Goal: Task Accomplishment & Management: Use online tool/utility

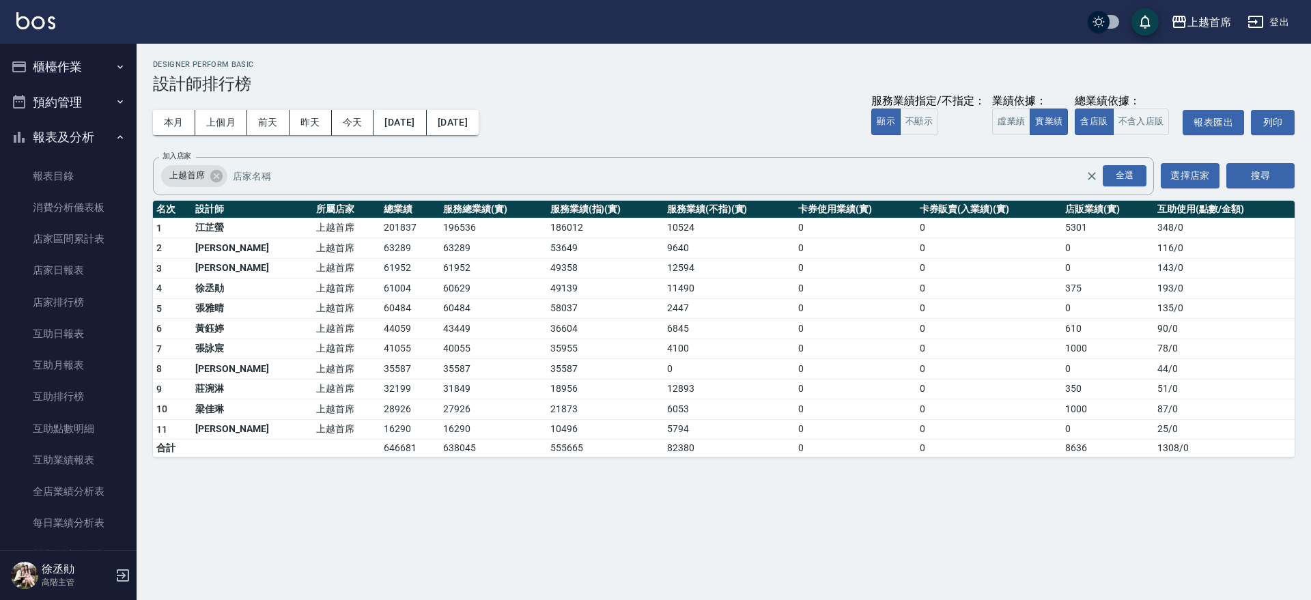
scroll to position [93, 0]
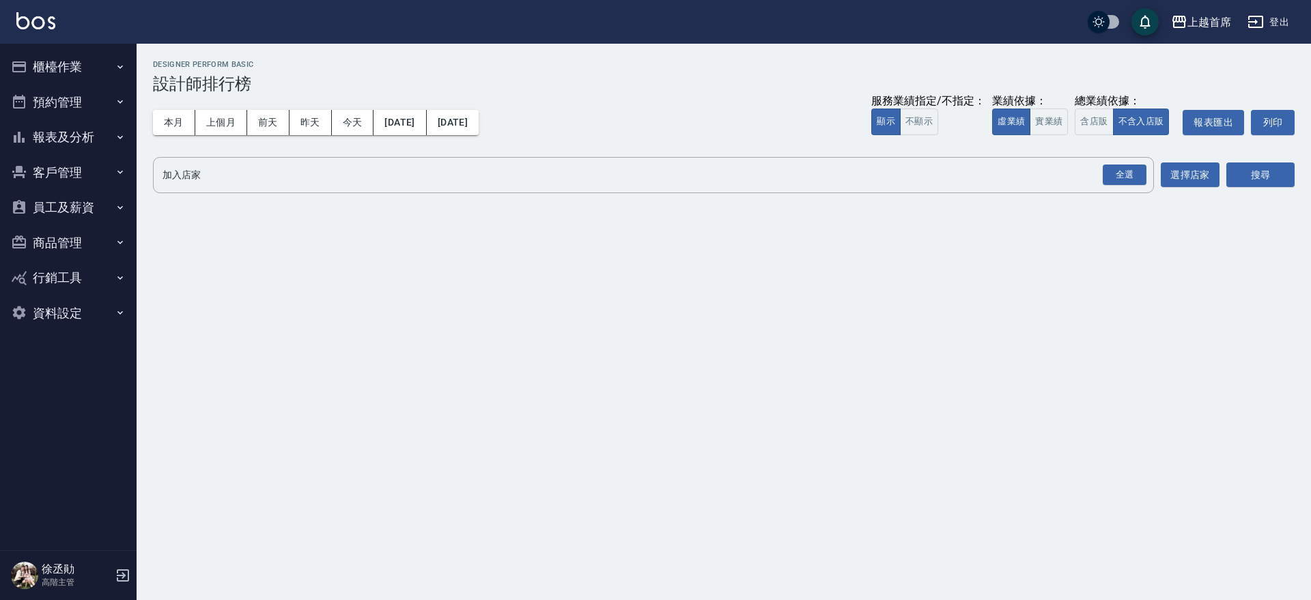
click at [70, 72] on button "櫃檯作業" at bounding box center [68, 67] width 126 height 36
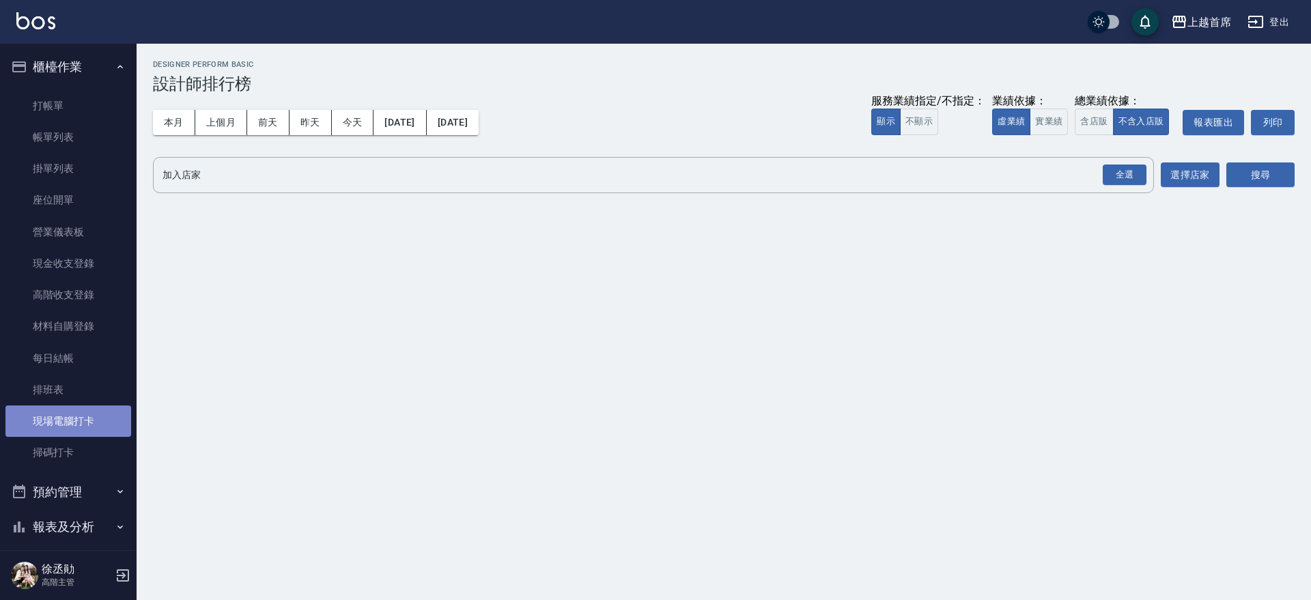
click at [94, 426] on link "現場電腦打卡" at bounding box center [68, 421] width 126 height 31
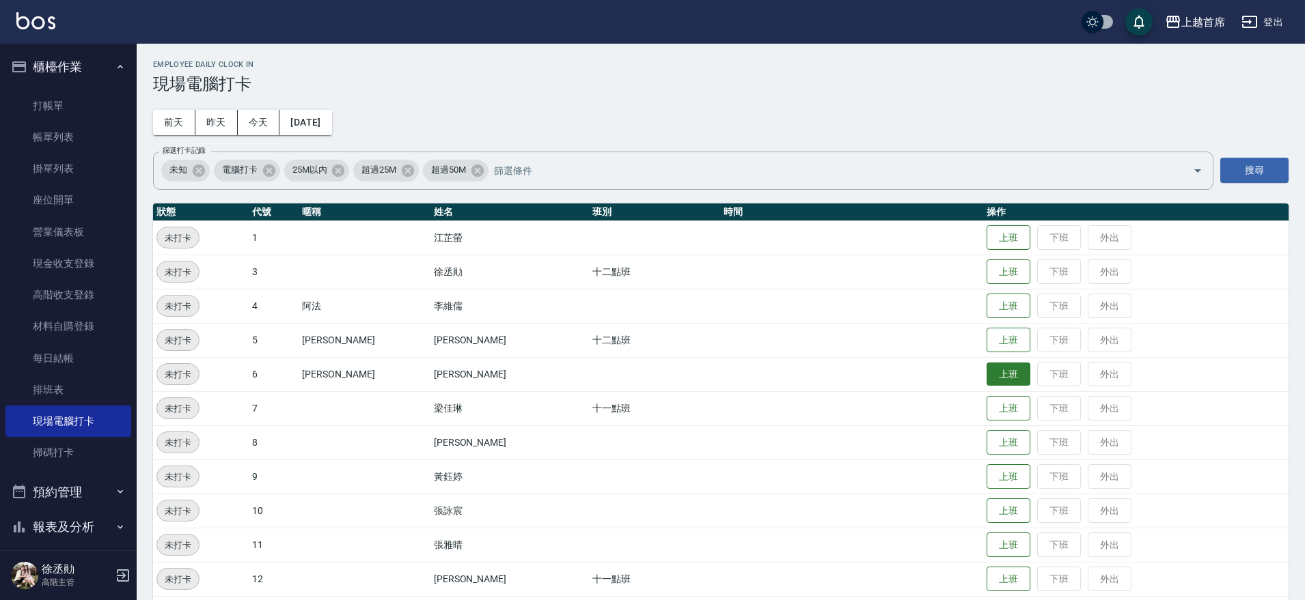
drag, startPoint x: 992, startPoint y: 374, endPoint x: 1003, endPoint y: 374, distance: 10.9
click at [999, 374] on button "上班" at bounding box center [1008, 375] width 44 height 24
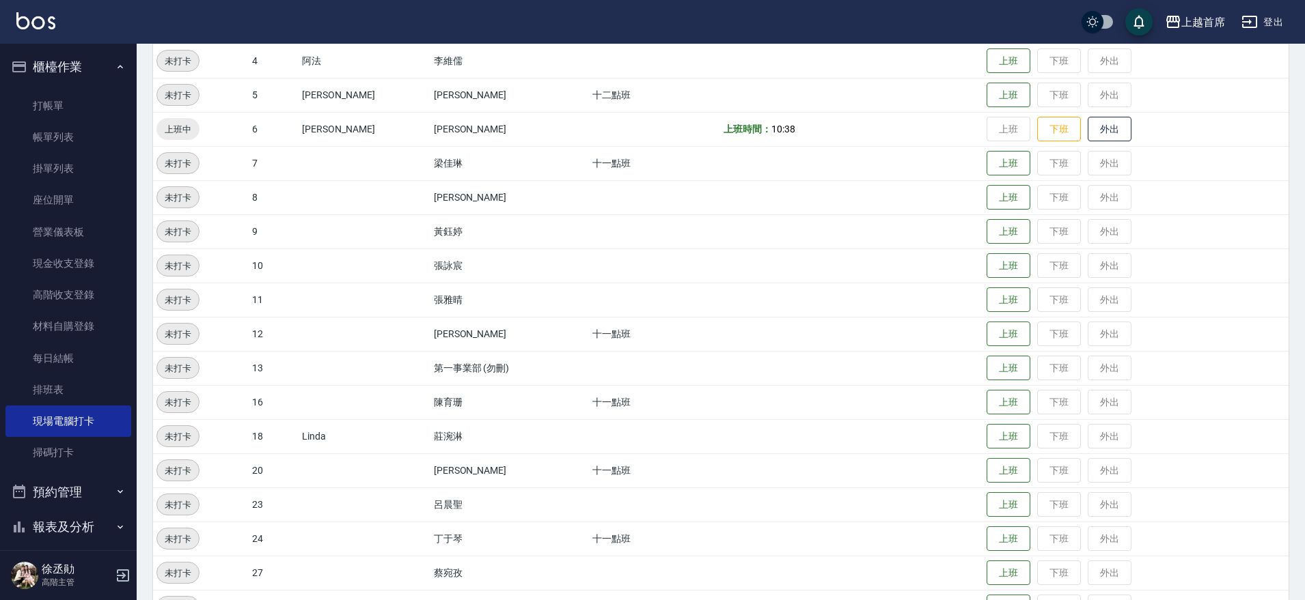
scroll to position [337, 0]
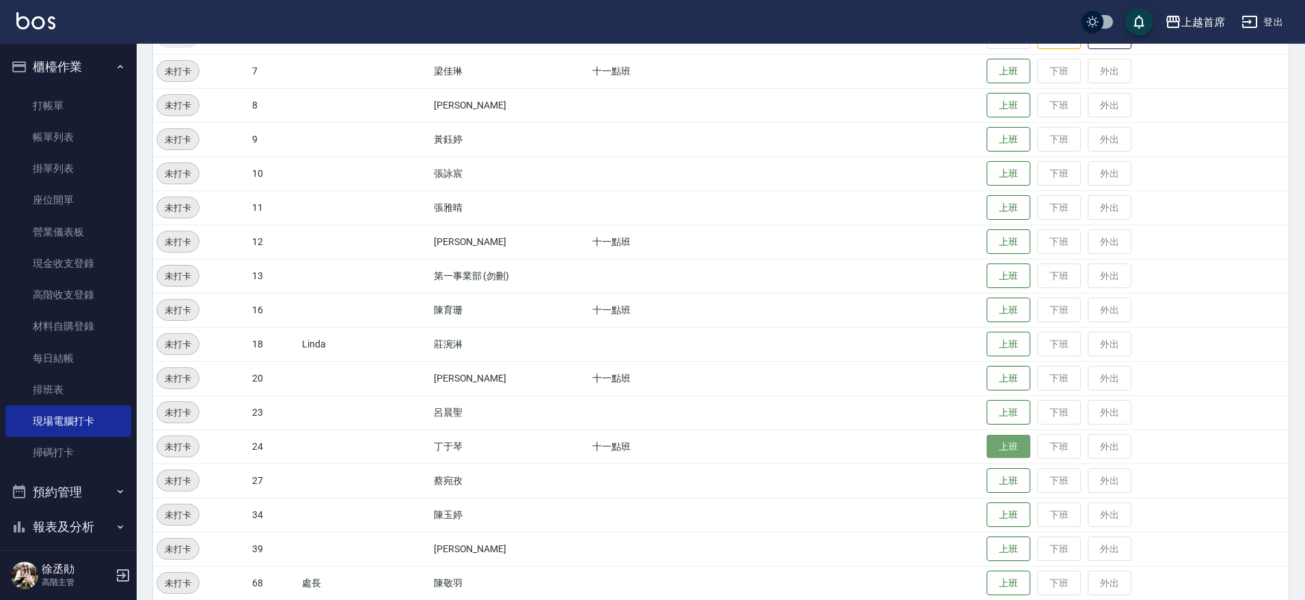
click at [988, 450] on button "上班" at bounding box center [1008, 447] width 44 height 24
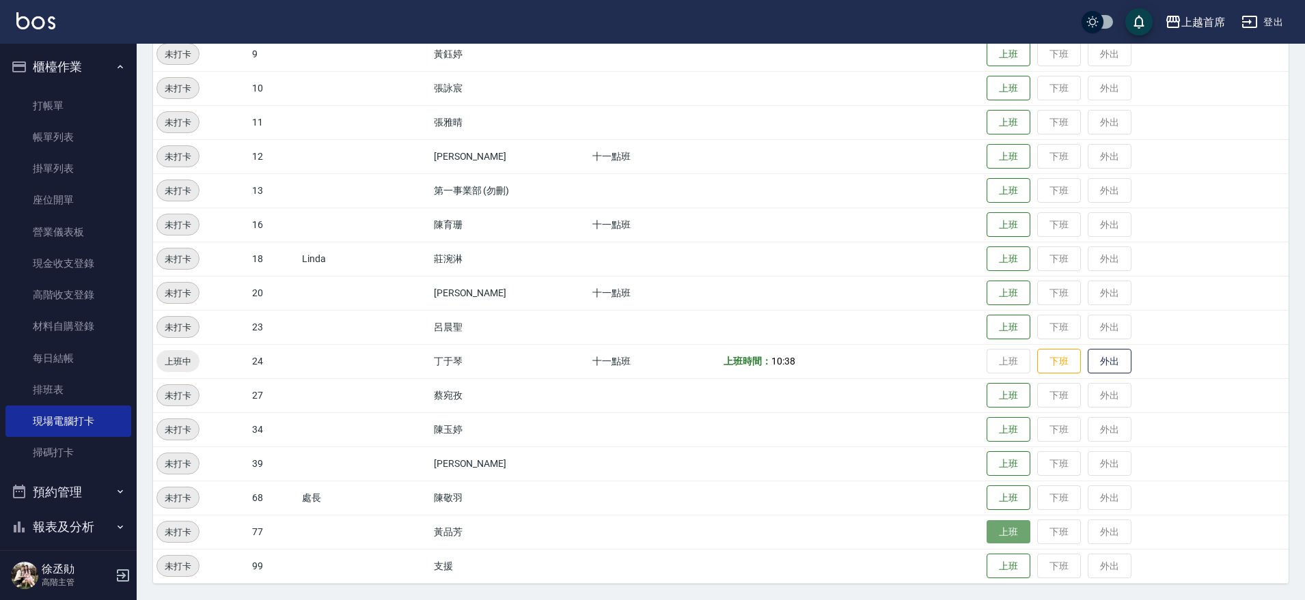
click at [1001, 535] on button "上班" at bounding box center [1008, 532] width 44 height 24
click at [992, 261] on button "上班" at bounding box center [1008, 259] width 44 height 24
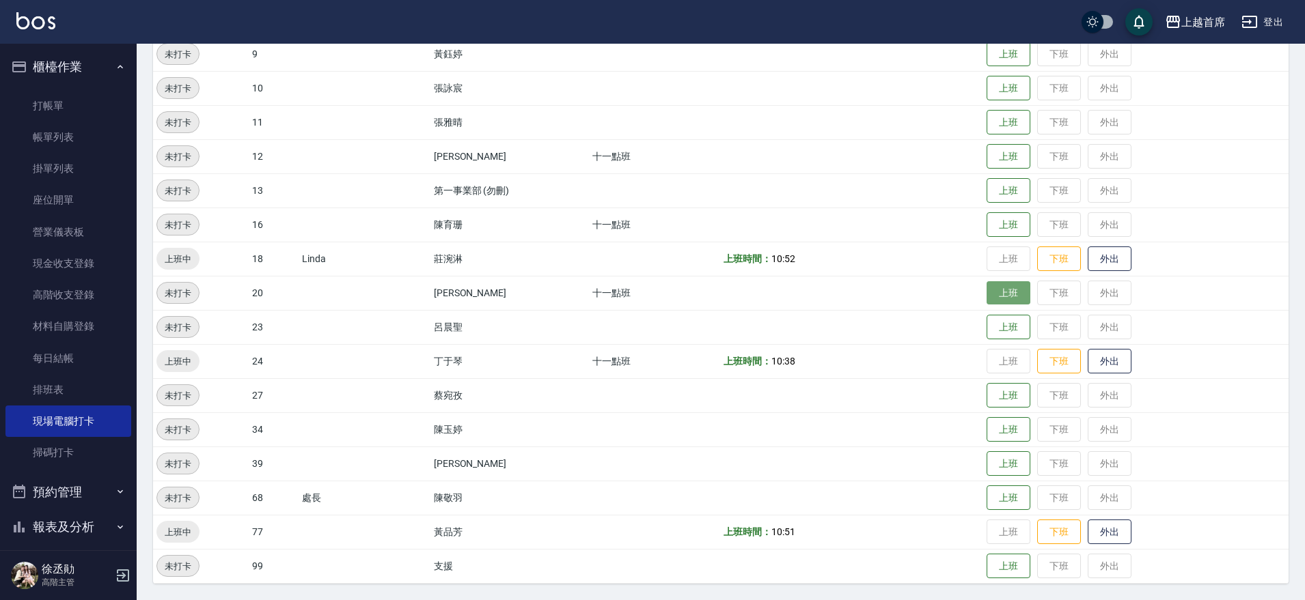
click at [1011, 293] on button "上班" at bounding box center [1008, 293] width 44 height 24
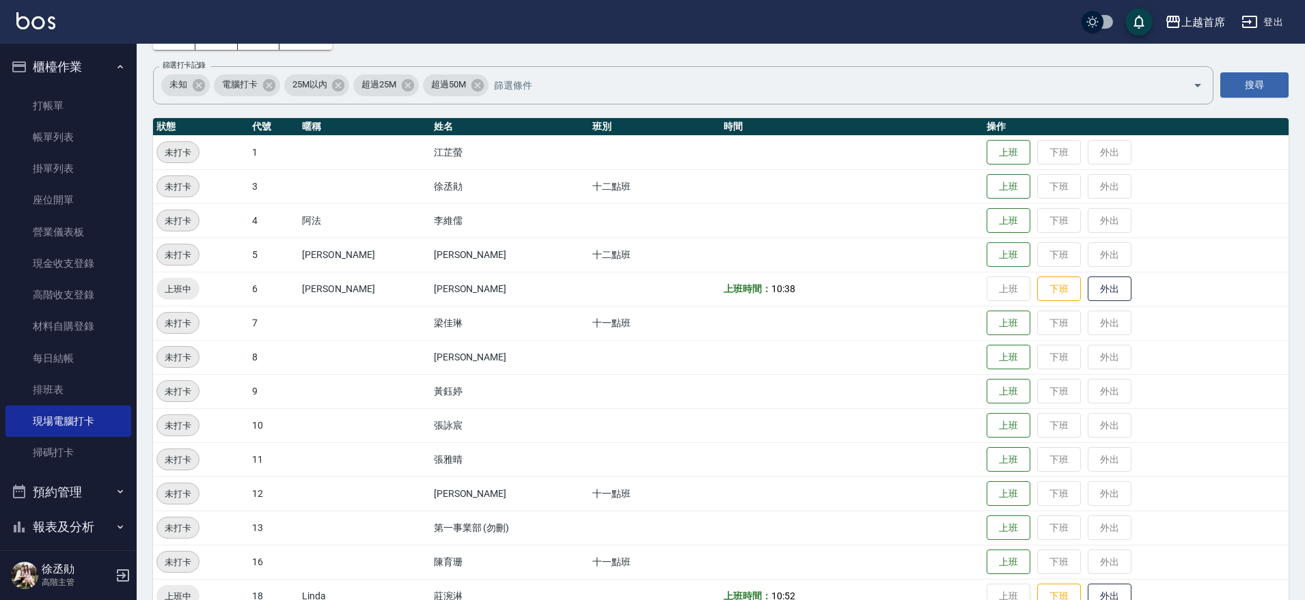
scroll to position [81, 0]
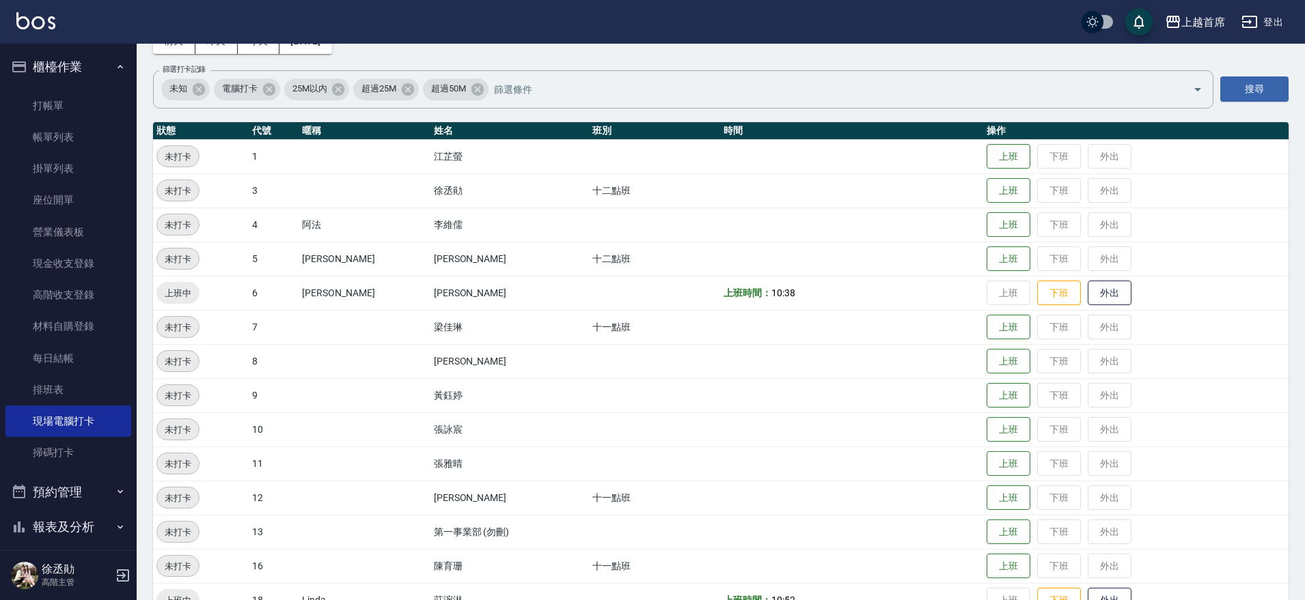
click at [1291, 382] on div "Employee Daily Clock In 現場電腦打卡 前天 昨天 今天 2025/10/14 篩選打卡記錄 未知 電腦打卡 25M以內 超過25M 超…" at bounding box center [721, 451] width 1168 height 979
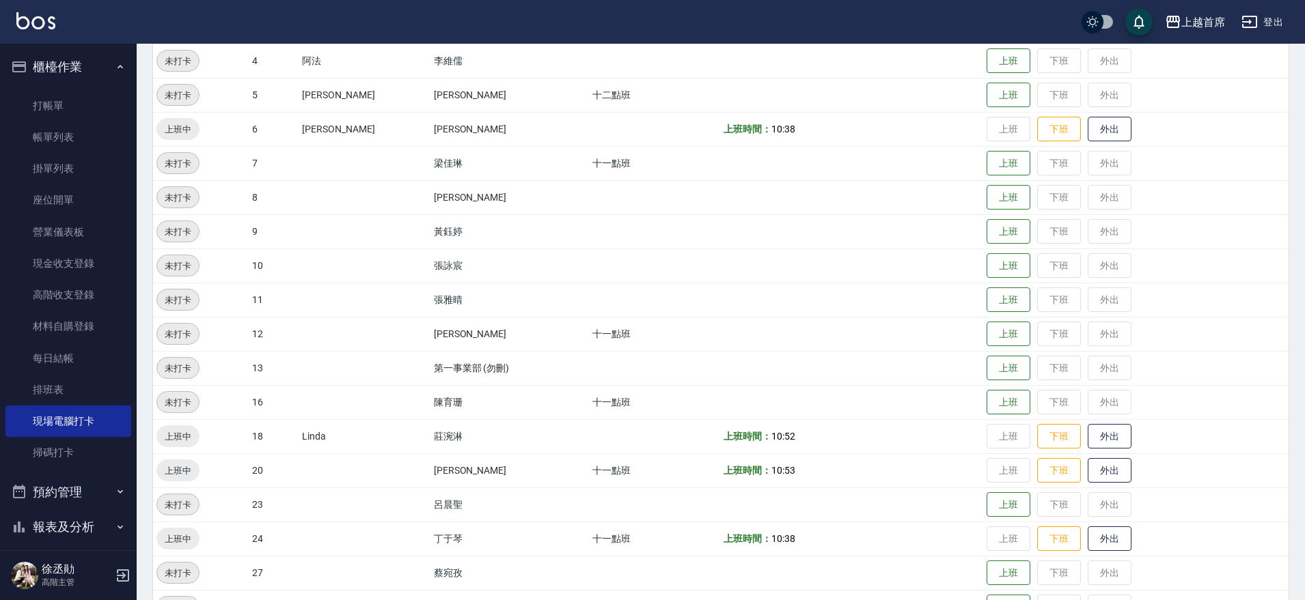
scroll to position [242, 0]
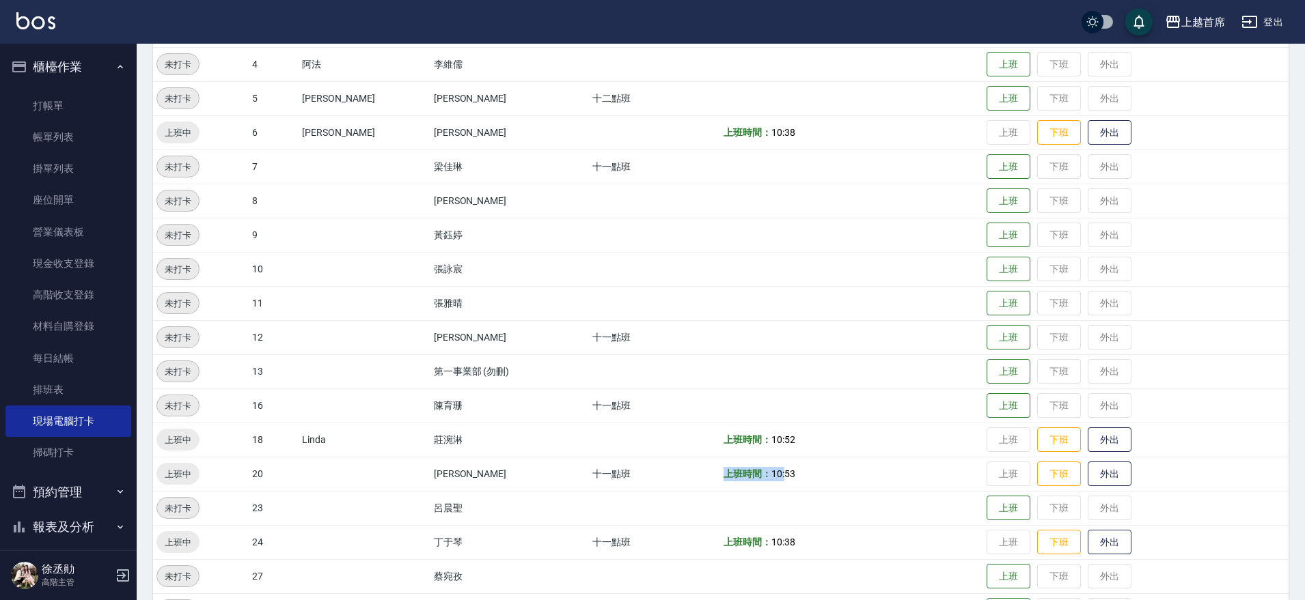
drag, startPoint x: 767, startPoint y: 470, endPoint x: 686, endPoint y: 464, distance: 80.8
click at [686, 464] on tr "上班中 20 鄭詩縈 十一點班 上班時間： 10:53 上班 下班 外出" at bounding box center [720, 474] width 1135 height 34
drag, startPoint x: 635, startPoint y: 463, endPoint x: 588, endPoint y: 459, distance: 47.3
click at [633, 463] on td "十一點班" at bounding box center [655, 474] width 132 height 34
click at [550, 466] on td "鄭詩縈" at bounding box center [509, 474] width 158 height 34
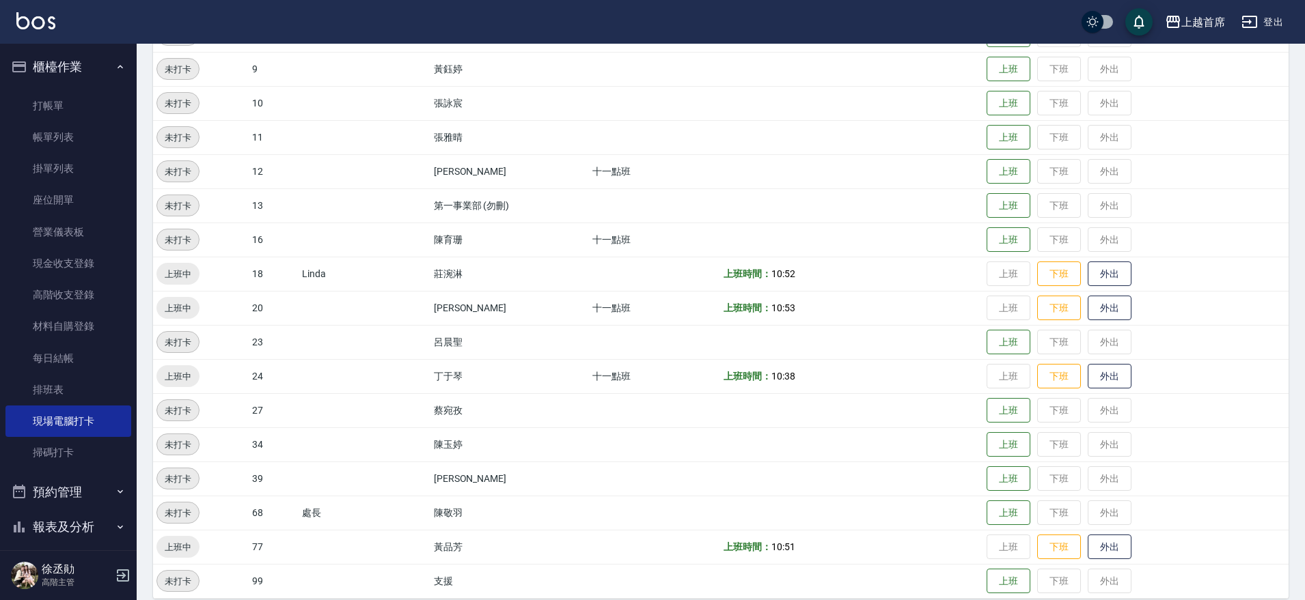
scroll to position [423, 0]
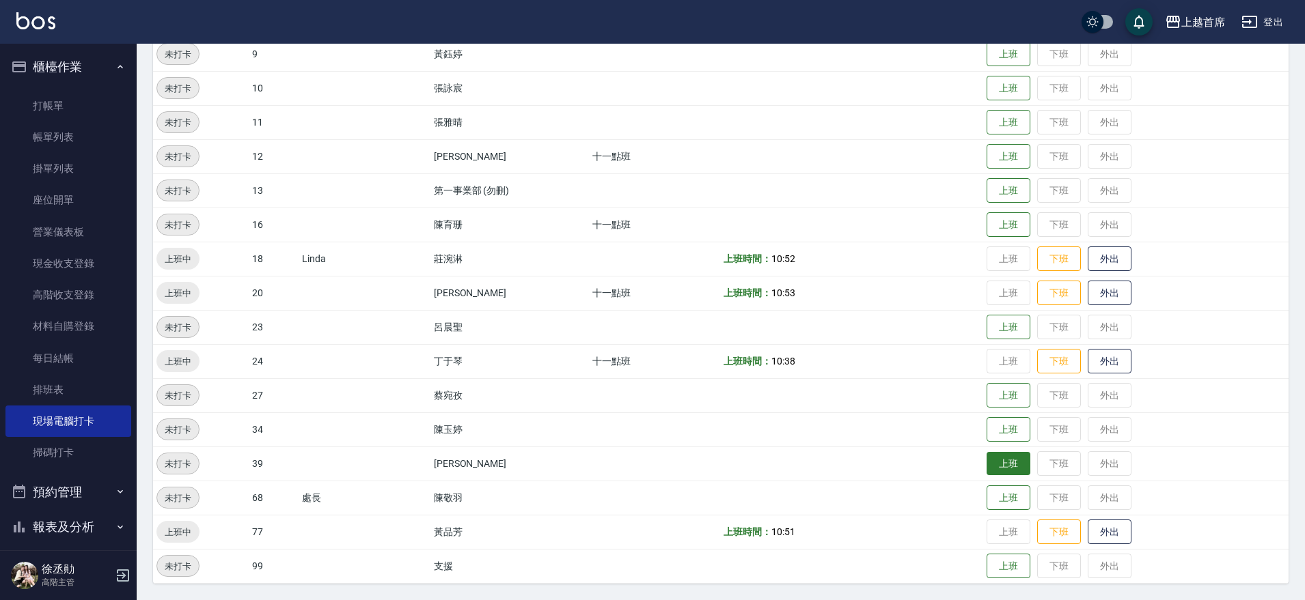
drag, startPoint x: 1007, startPoint y: 470, endPoint x: 1014, endPoint y: 464, distance: 9.2
click at [1008, 469] on button "上班" at bounding box center [1008, 464] width 44 height 24
click at [989, 148] on button "上班" at bounding box center [1008, 157] width 44 height 24
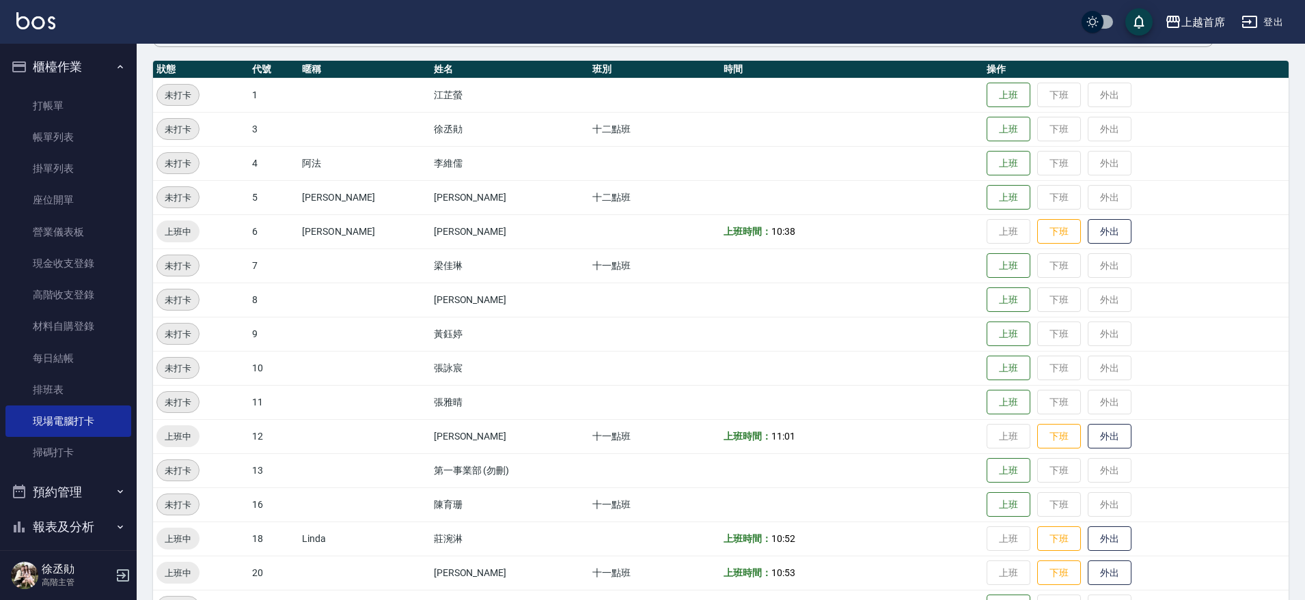
scroll to position [26, 0]
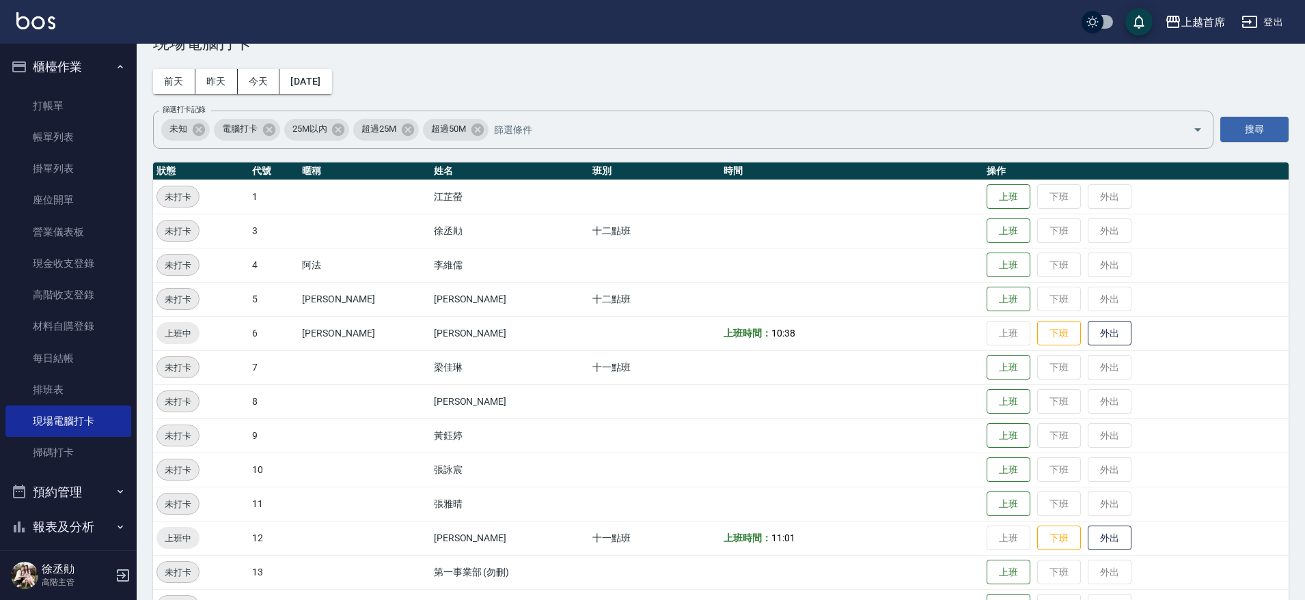
drag, startPoint x: 809, startPoint y: 280, endPoint x: 807, endPoint y: 162, distance: 118.2
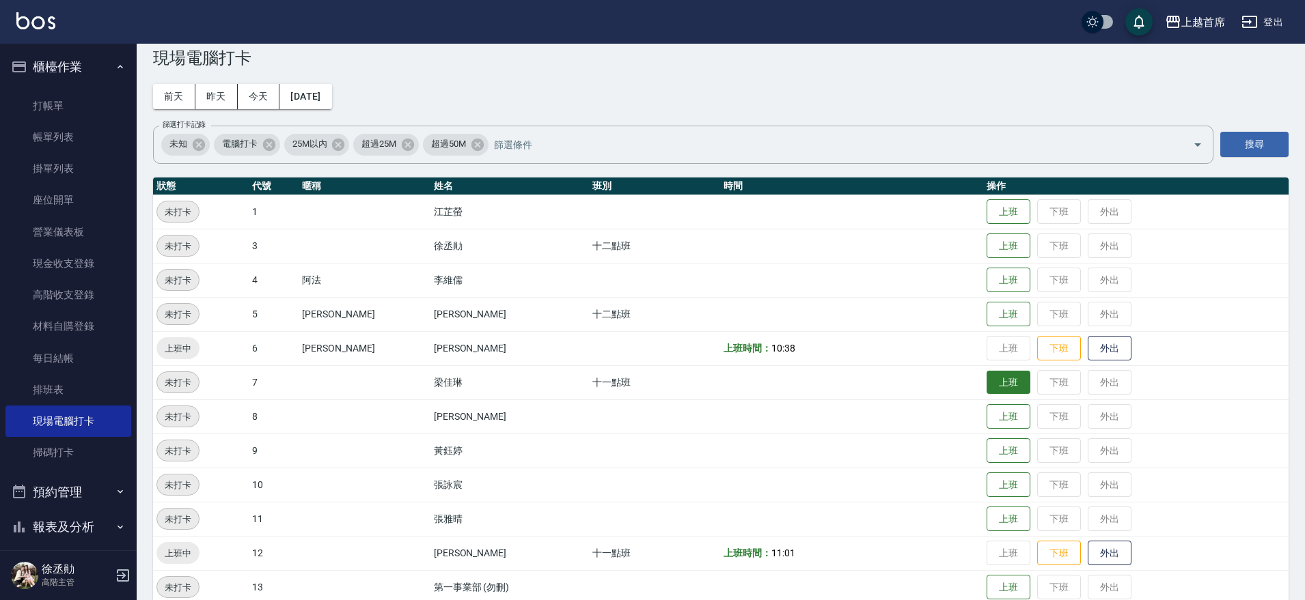
click at [988, 391] on button "上班" at bounding box center [1008, 383] width 44 height 24
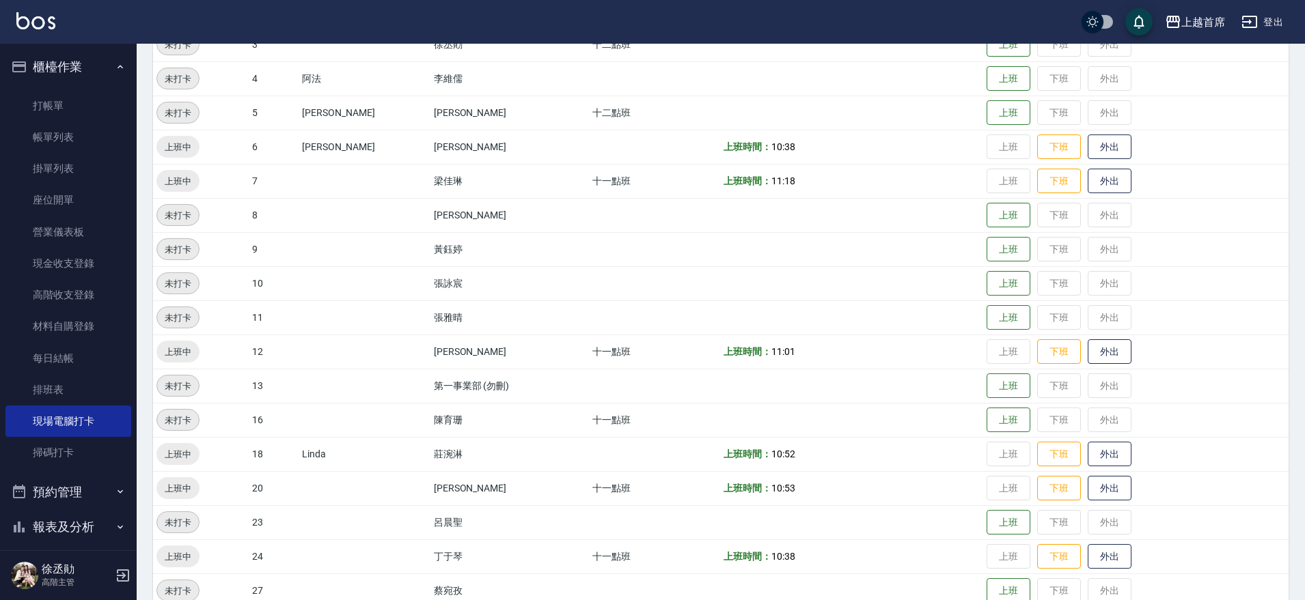
scroll to position [214, 0]
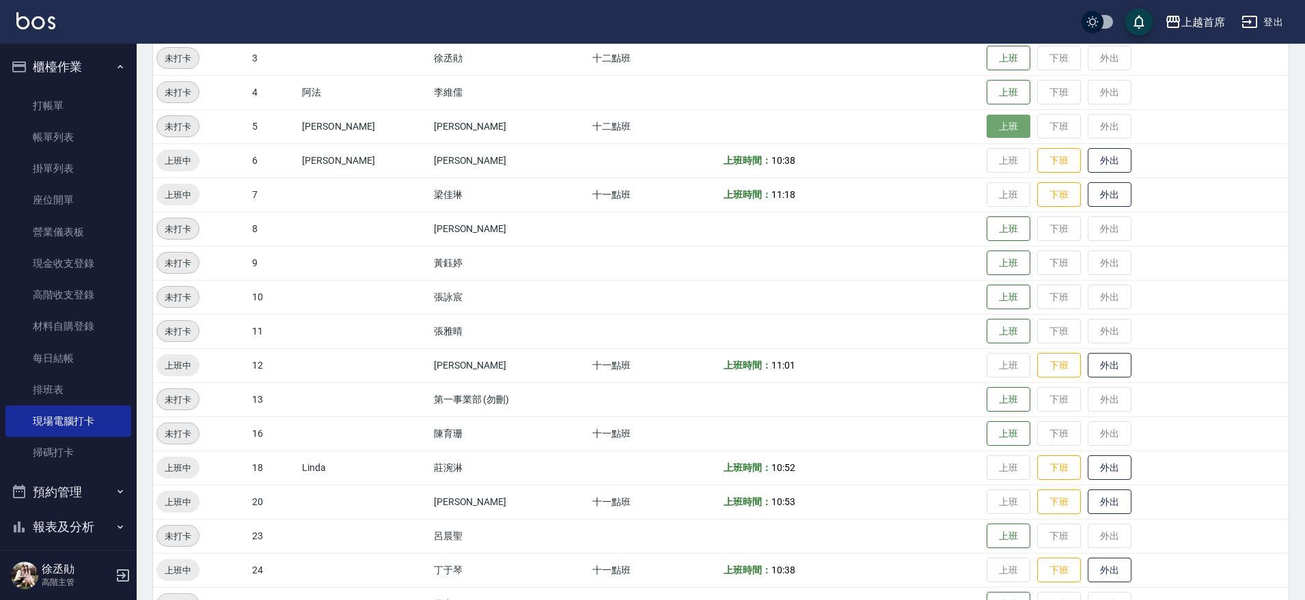
click at [1000, 124] on button "上班" at bounding box center [1008, 127] width 44 height 24
